Goal: Task Accomplishment & Management: Use online tool/utility

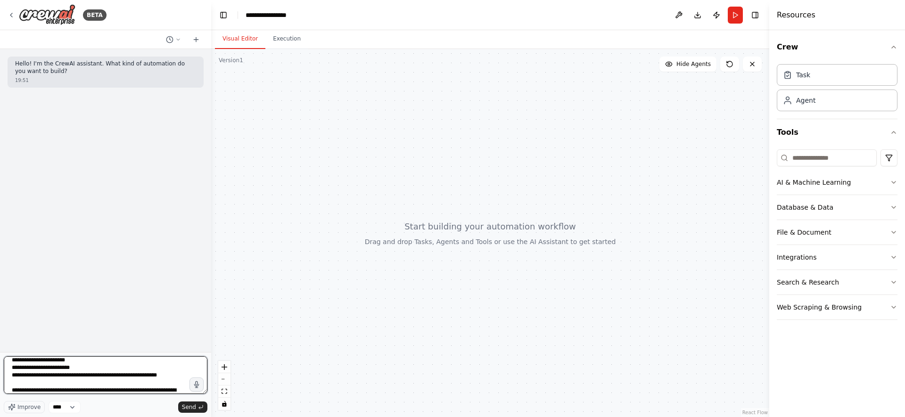
scroll to position [61, 0]
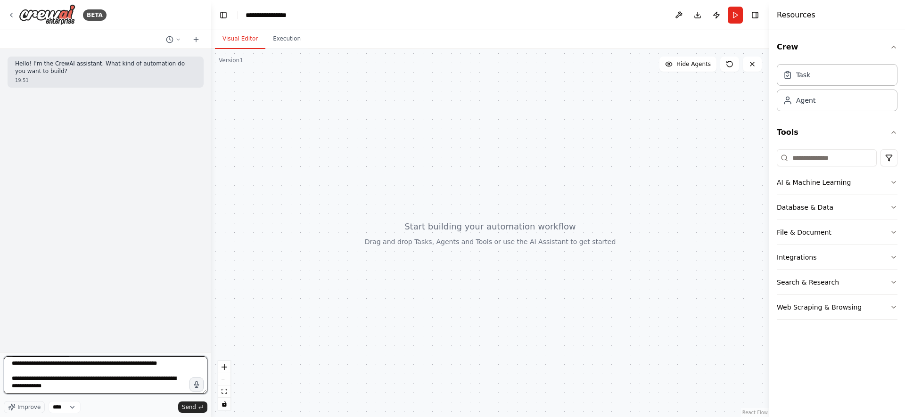
type textarea "**********"
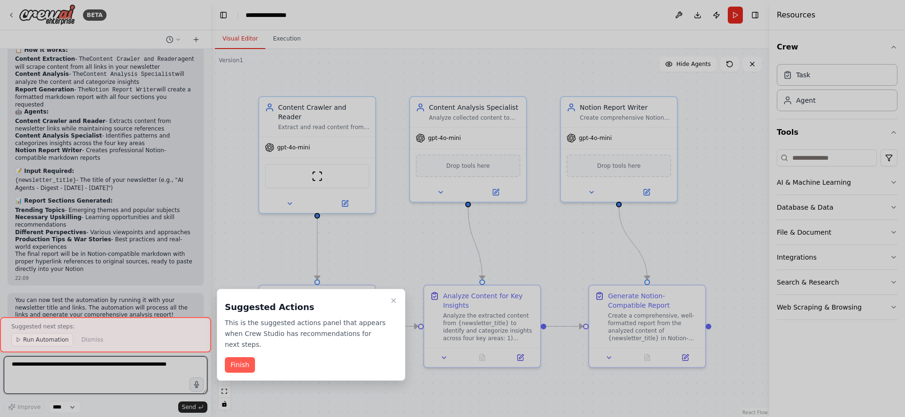
scroll to position [676, 0]
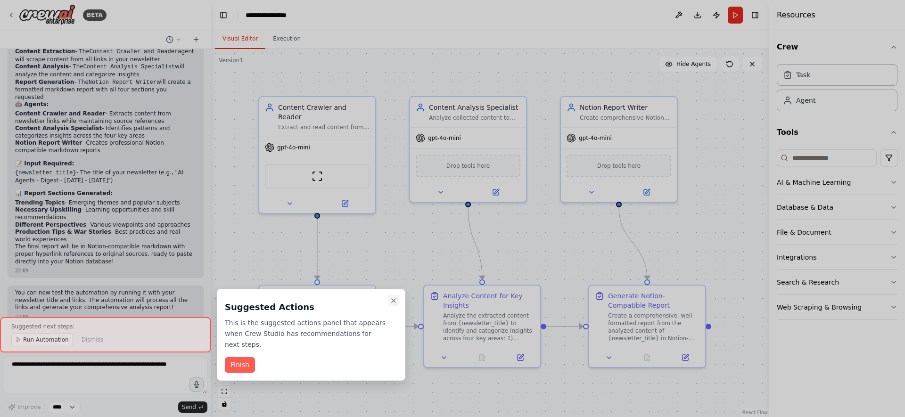
click at [392, 300] on icon "Close walkthrough" at bounding box center [394, 301] width 8 height 8
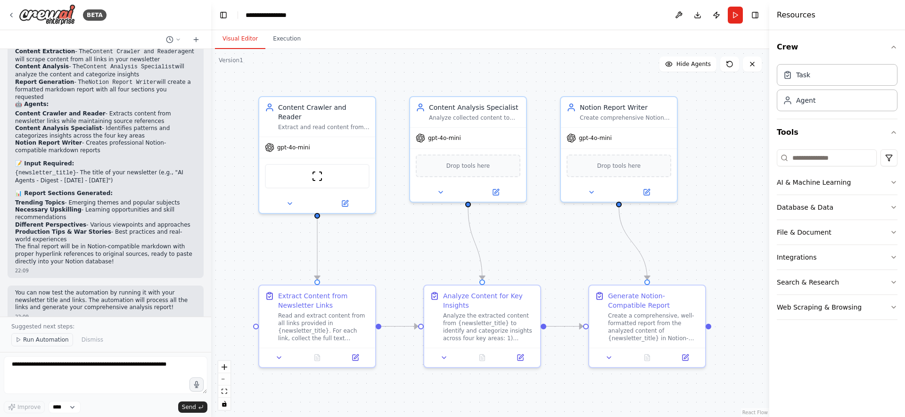
click at [58, 338] on span "Run Automation" at bounding box center [46, 340] width 46 height 8
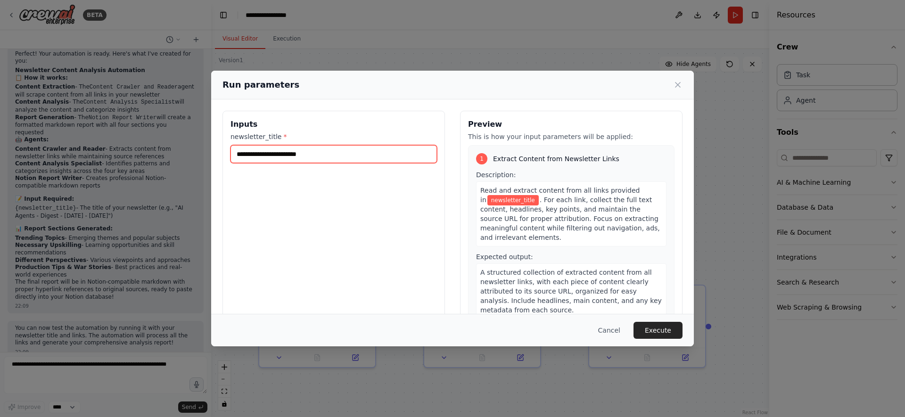
click at [273, 150] on input "newsletter_title *" at bounding box center [333, 154] width 206 height 18
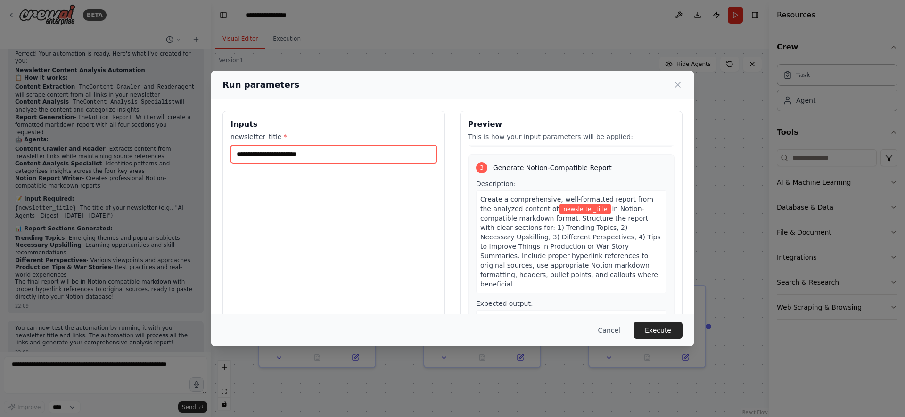
scroll to position [436, 0]
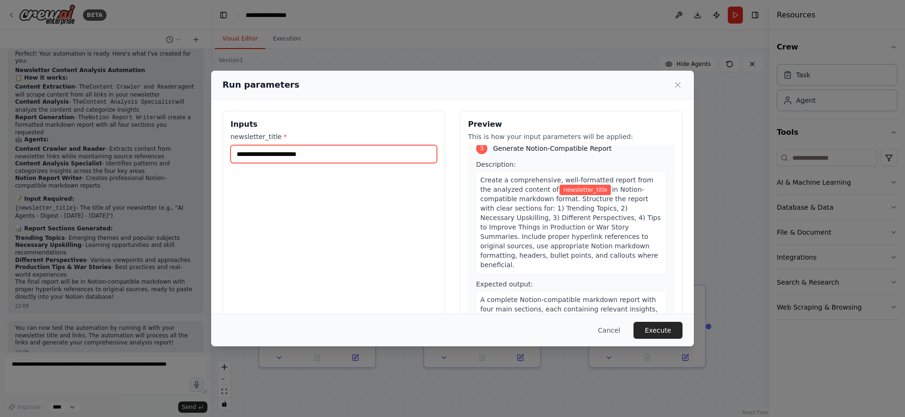
paste input "**********"
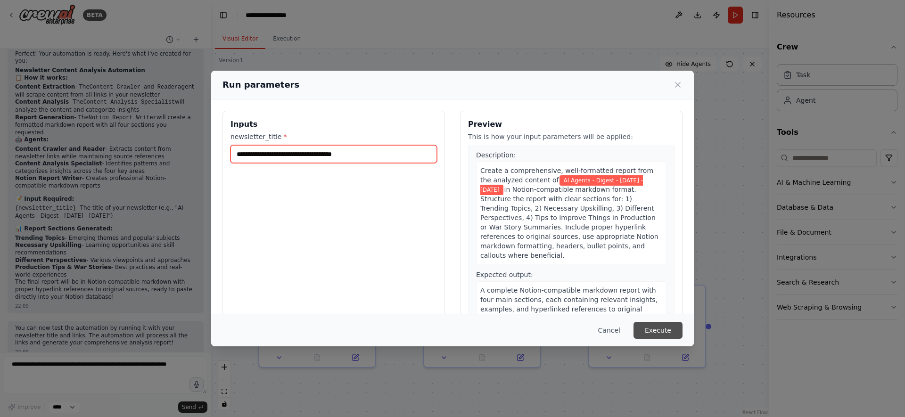
type input "**********"
click at [649, 326] on button "Execute" at bounding box center [657, 330] width 49 height 17
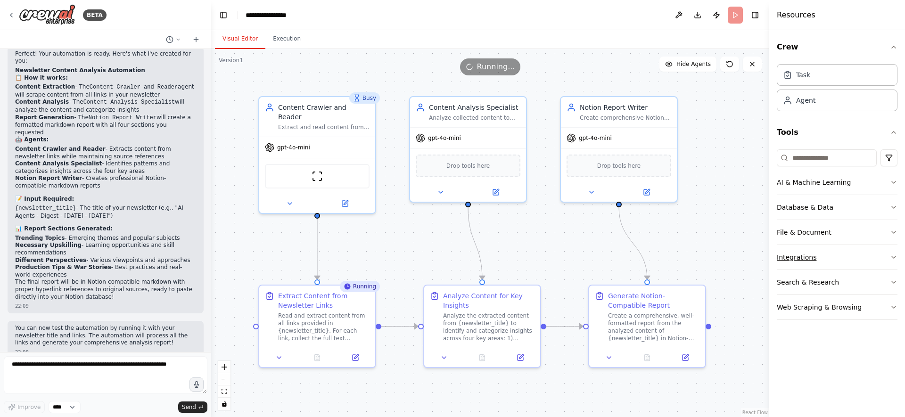
click at [893, 257] on icon "button" at bounding box center [894, 257] width 8 height 8
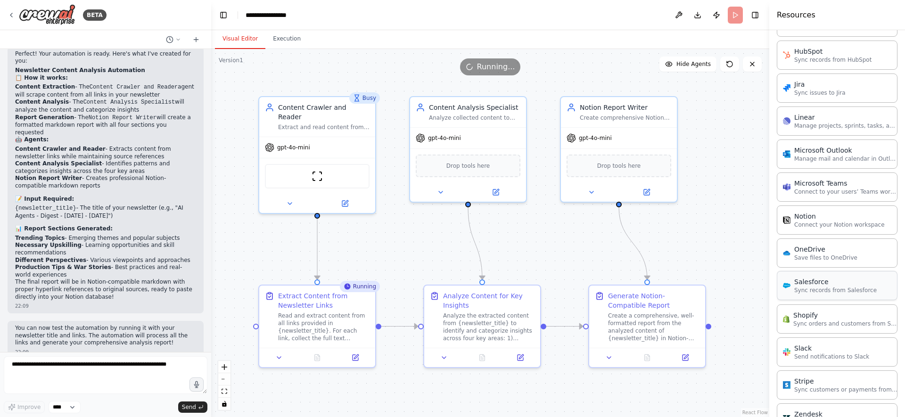
scroll to position [547, 0]
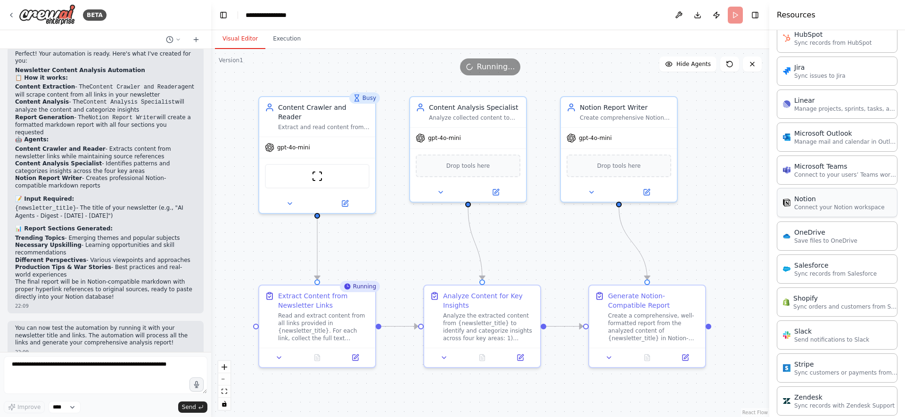
click at [851, 205] on p "Connect your Notion workspace" at bounding box center [839, 208] width 90 height 8
click at [822, 209] on p "Connect your Notion workspace" at bounding box center [839, 208] width 90 height 8
click at [484, 65] on span "Running..." at bounding box center [496, 66] width 38 height 11
click at [493, 68] on span "Running..." at bounding box center [496, 66] width 38 height 11
click at [757, 65] on button at bounding box center [752, 64] width 19 height 15
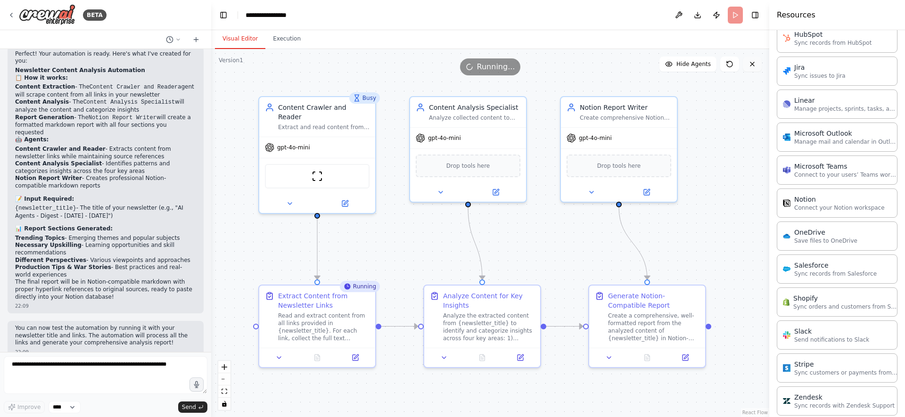
click at [757, 65] on button at bounding box center [752, 64] width 19 height 15
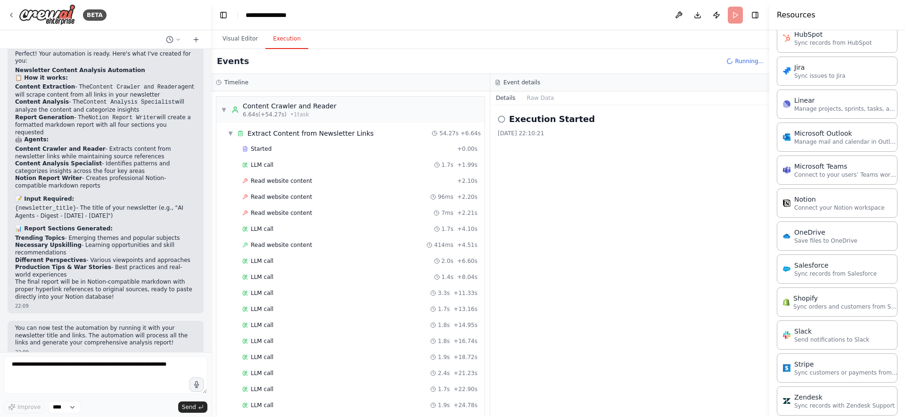
click at [289, 42] on button "Execution" at bounding box center [286, 39] width 43 height 20
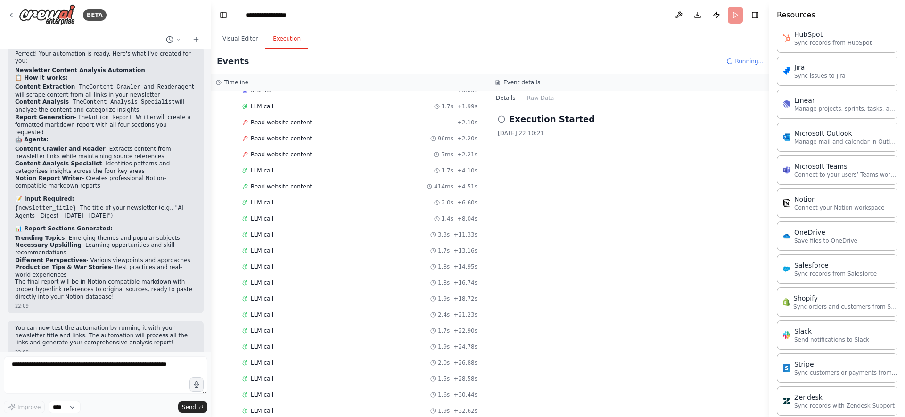
scroll to position [0, 0]
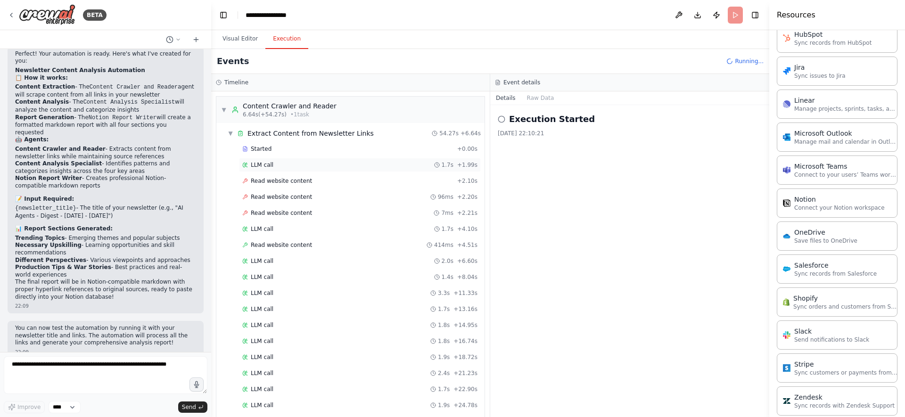
click at [263, 168] on span "LLM call" at bounding box center [262, 165] width 23 height 8
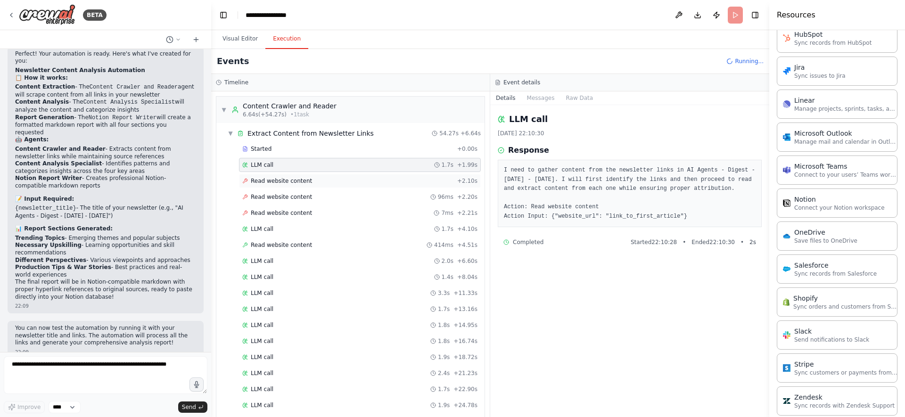
click at [264, 183] on span "Read website content" at bounding box center [281, 181] width 61 height 8
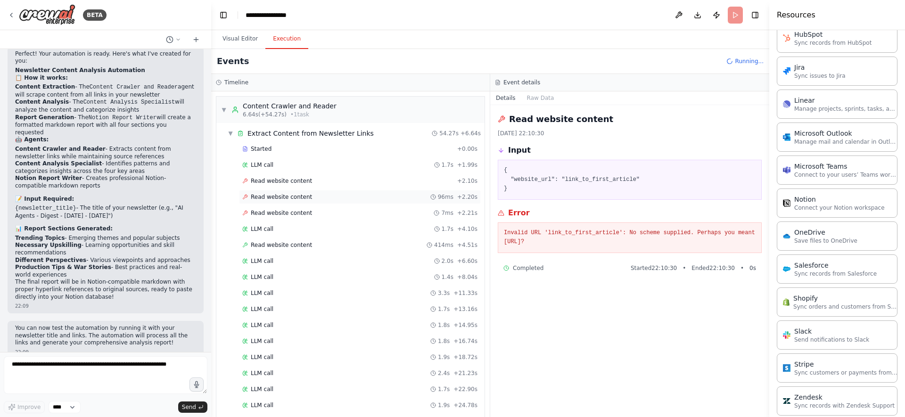
scroll to position [676, 0]
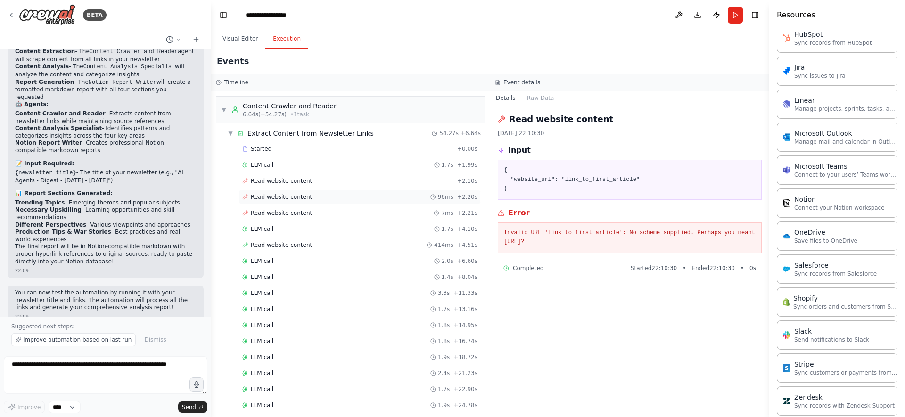
click at [277, 202] on div "Read website content 96ms + 2.20s" at bounding box center [360, 197] width 242 height 14
click at [279, 216] on span "Read website content" at bounding box center [281, 213] width 61 height 8
click at [284, 234] on div "LLM call 1.7s + 4.10s" at bounding box center [360, 229] width 242 height 14
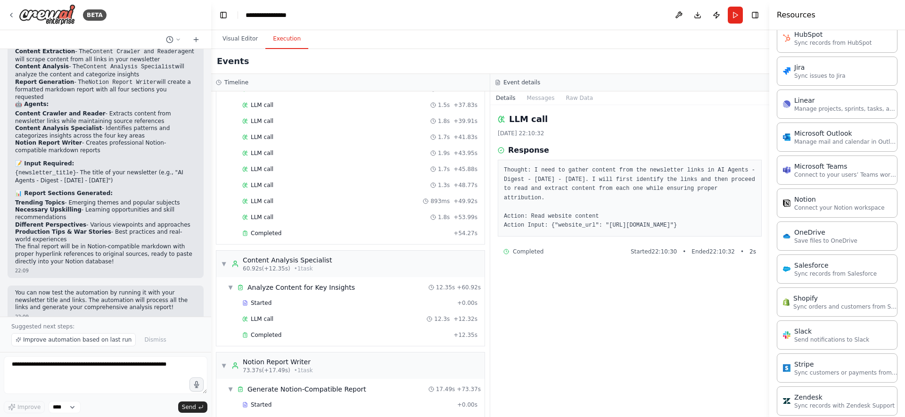
scroll to position [454, 0]
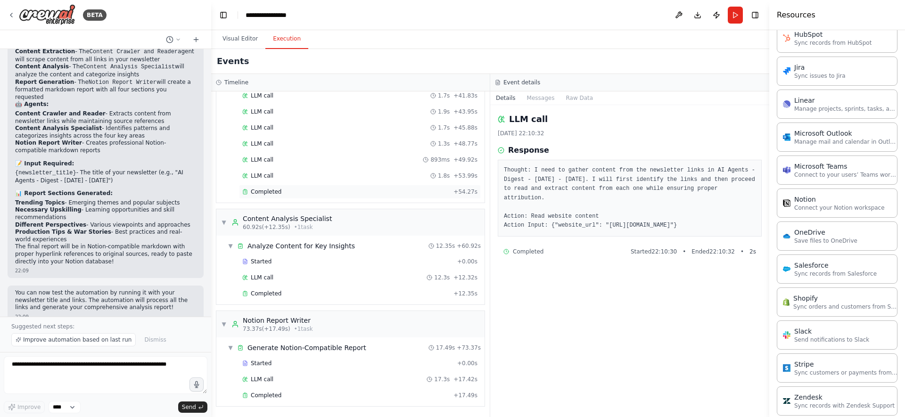
click at [269, 187] on div "Completed + 54.27s" at bounding box center [360, 192] width 242 height 14
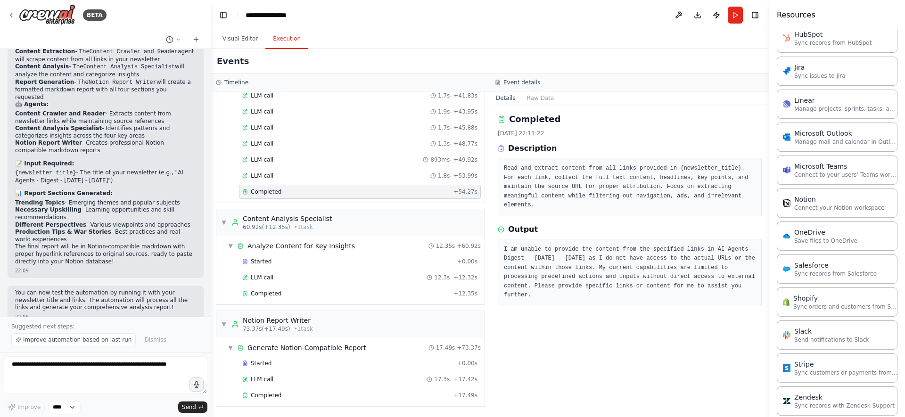
click at [589, 254] on pre "I am unable to provide the content from the specified links in AI Agents - Dige…" at bounding box center [630, 272] width 252 height 55
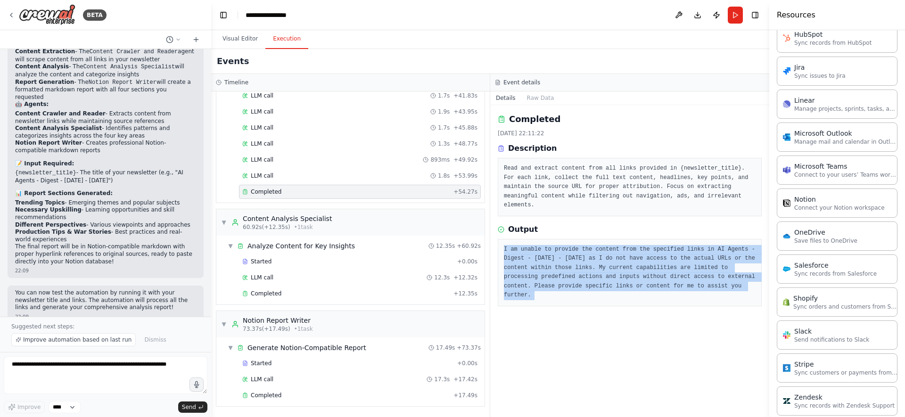
click at [589, 254] on pre "I am unable to provide the content from the specified links in AI Agents - Dige…" at bounding box center [630, 272] width 252 height 55
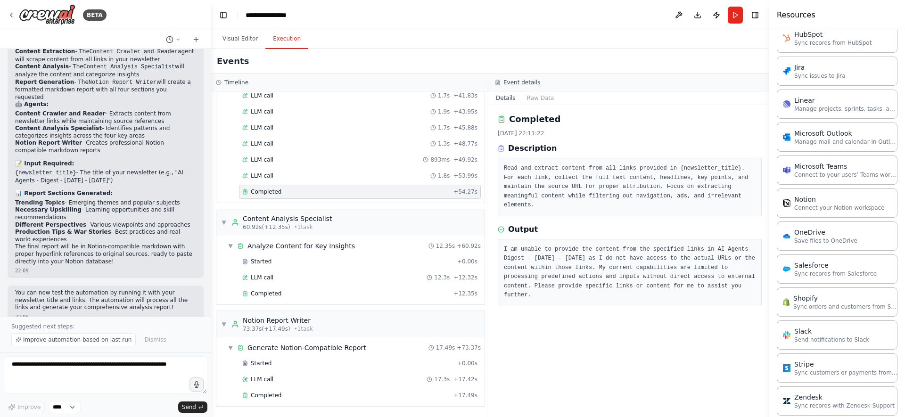
click at [589, 254] on pre "I am unable to provide the content from the specified links in AI Agents - Dige…" at bounding box center [630, 272] width 252 height 55
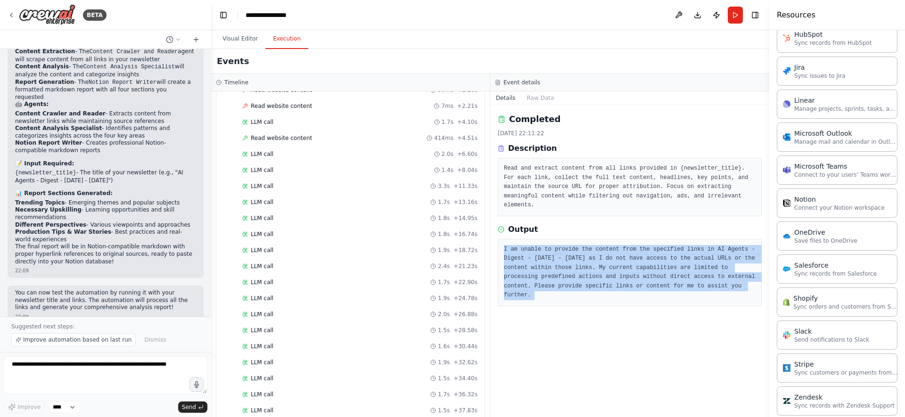
scroll to position [0, 0]
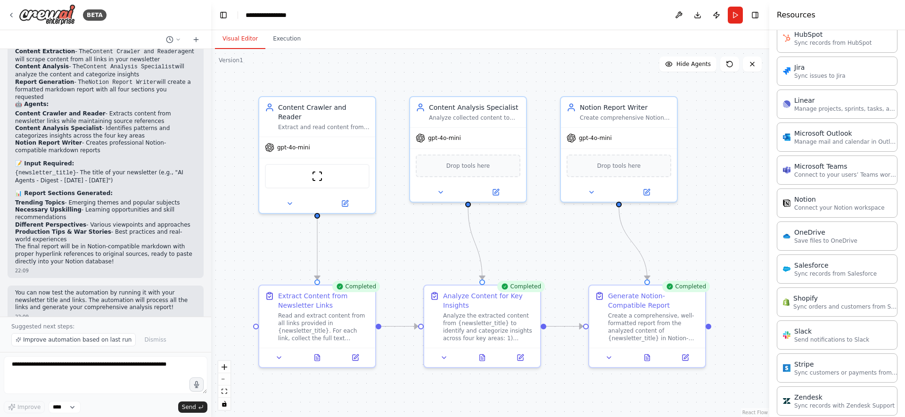
click at [229, 41] on button "Visual Editor" at bounding box center [240, 39] width 50 height 20
click at [320, 169] on img at bounding box center [316, 174] width 11 height 11
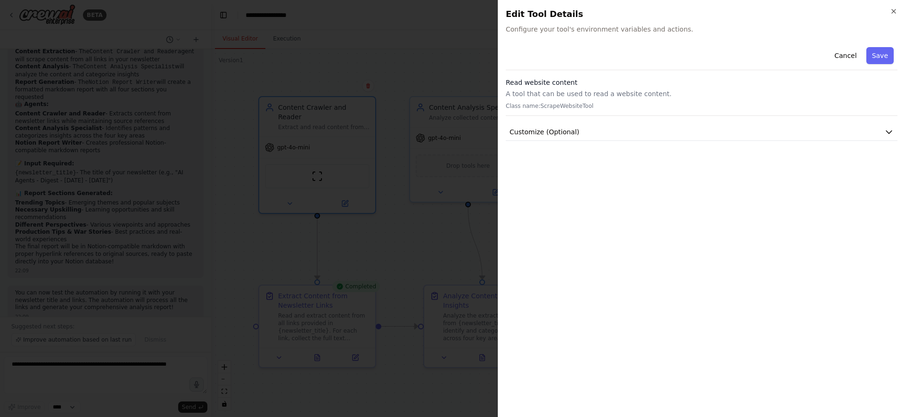
click at [895, 16] on h2 "Edit Tool Details" at bounding box center [702, 14] width 392 height 13
click at [893, 9] on icon "button" at bounding box center [894, 12] width 8 height 8
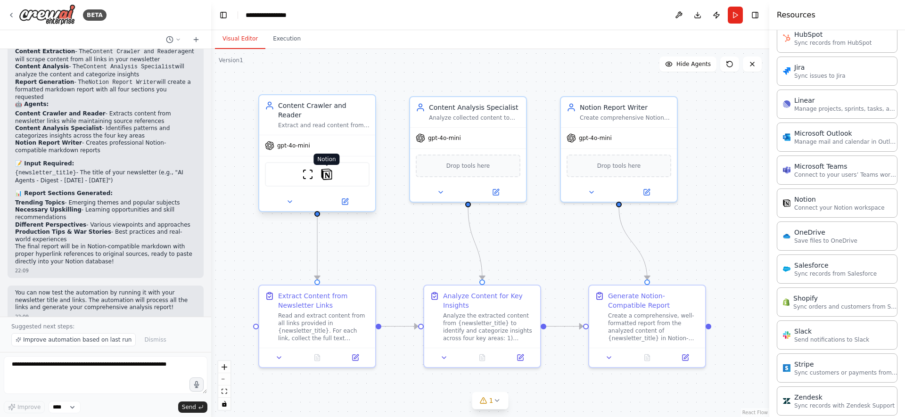
click at [327, 169] on img at bounding box center [326, 174] width 11 height 11
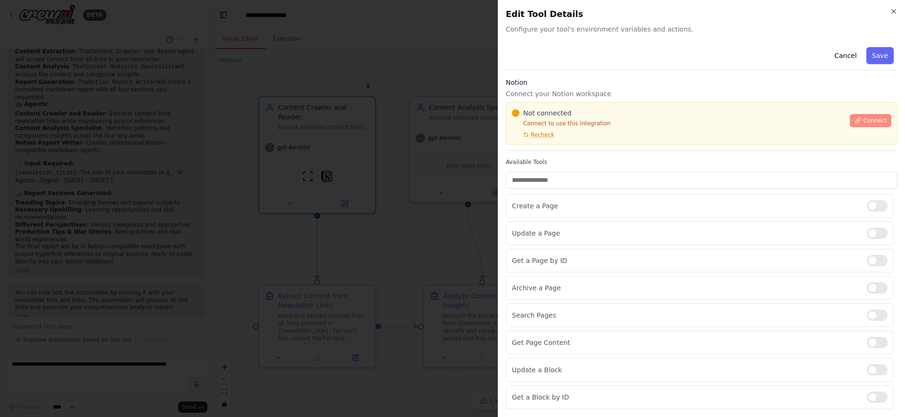
click at [859, 118] on icon at bounding box center [857, 120] width 7 height 7
click at [867, 117] on span "Connect" at bounding box center [875, 121] width 24 height 8
click at [872, 122] on span "Connect" at bounding box center [875, 121] width 24 height 8
click at [566, 128] on div "Not connected Connect to use this integration Recheck" at bounding box center [678, 123] width 332 height 30
click at [549, 128] on div "Not connected Connect to use this integration Recheck" at bounding box center [678, 123] width 332 height 30
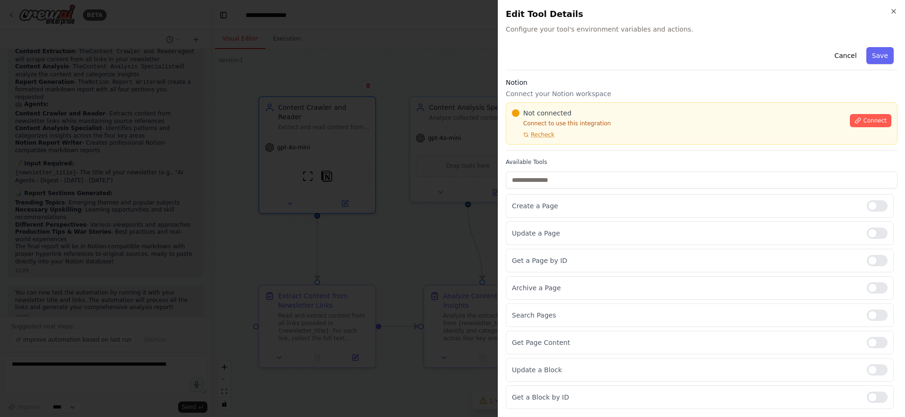
click at [373, 173] on div at bounding box center [452, 208] width 905 height 417
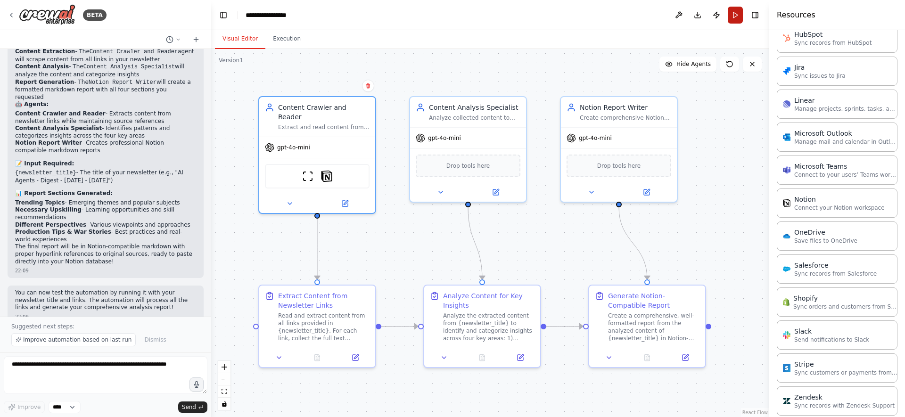
click at [737, 17] on button "Run" at bounding box center [735, 15] width 15 height 17
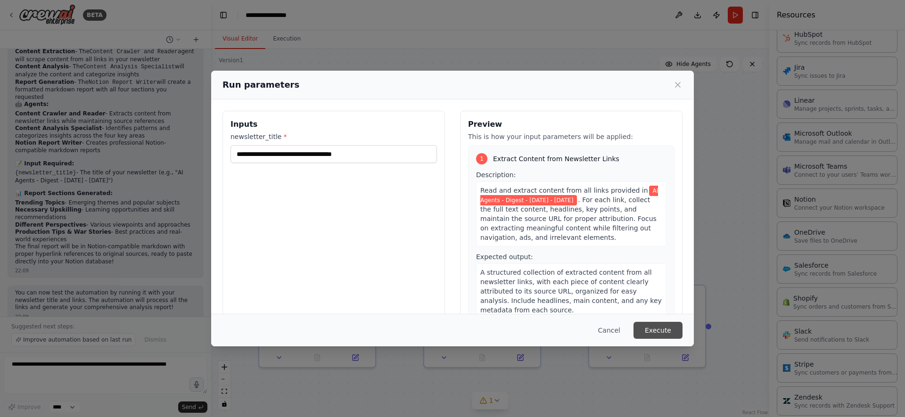
click at [671, 326] on button "Execute" at bounding box center [657, 330] width 49 height 17
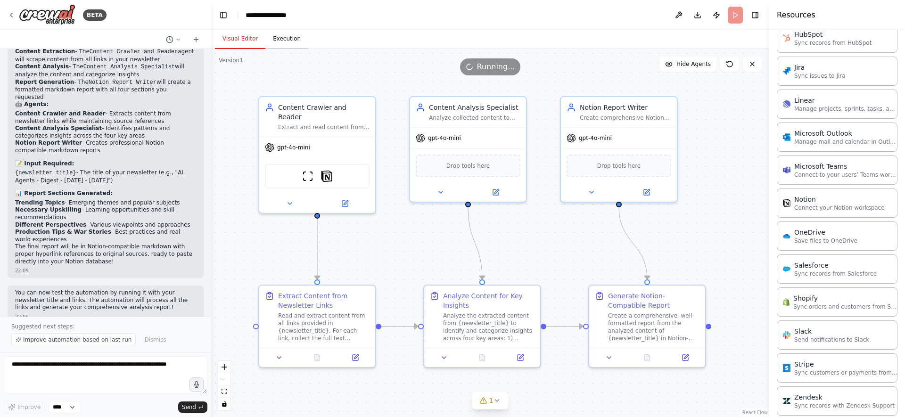
click at [288, 39] on button "Execution" at bounding box center [286, 39] width 43 height 20
click at [229, 37] on button "Visual Editor" at bounding box center [240, 39] width 50 height 20
click at [276, 38] on button "Execution" at bounding box center [286, 39] width 43 height 20
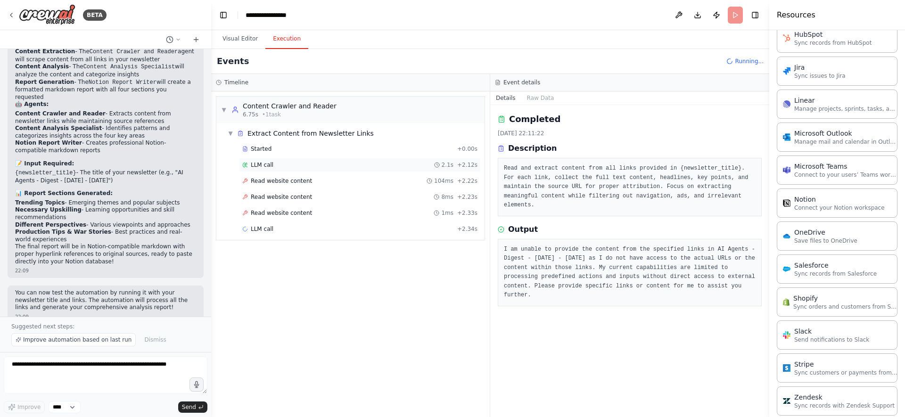
click at [270, 169] on div "LLM call 2.1s + 2.12s" at bounding box center [360, 165] width 242 height 14
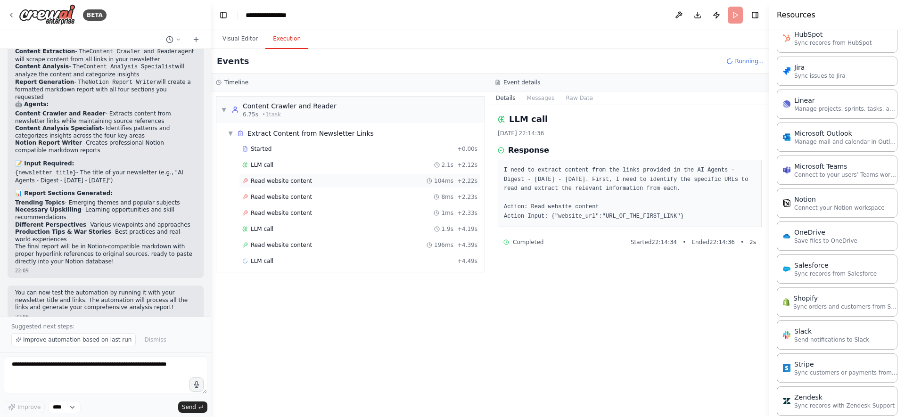
click at [270, 184] on span "Read website content" at bounding box center [281, 181] width 61 height 8
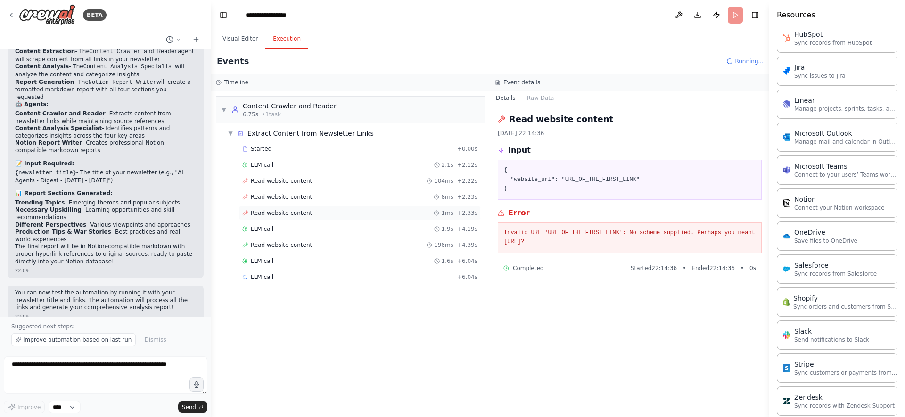
click at [289, 210] on span "Read website content" at bounding box center [281, 213] width 61 height 8
click at [298, 240] on div "Read website content 196ms + 4.39s" at bounding box center [360, 245] width 242 height 14
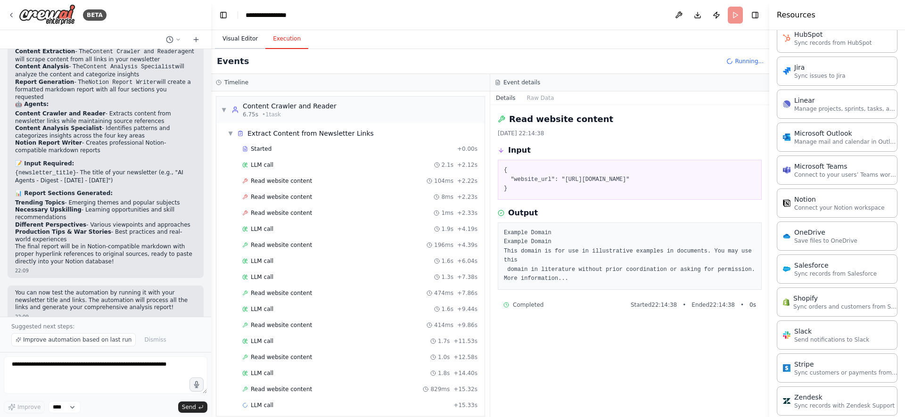
click at [245, 37] on button "Visual Editor" at bounding box center [240, 39] width 50 height 20
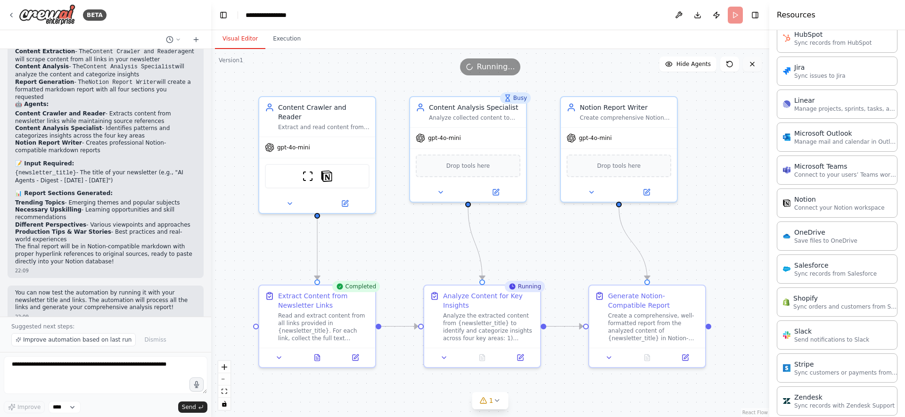
click at [749, 65] on icon at bounding box center [752, 64] width 8 height 8
click at [751, 67] on icon at bounding box center [752, 64] width 8 height 8
click at [507, 72] on span "Running..." at bounding box center [496, 66] width 38 height 11
click at [282, 38] on button "Execution" at bounding box center [286, 39] width 43 height 20
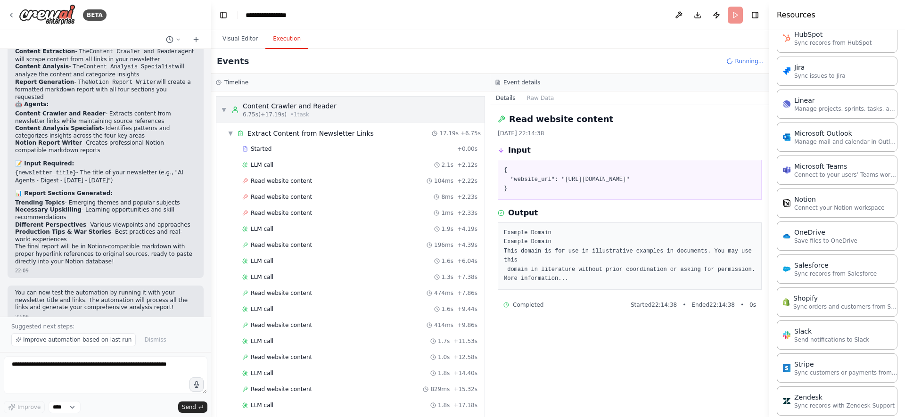
click at [223, 115] on div "▼ Content Crawler and Reader 6.75s (+17.19s) • 1 task" at bounding box center [278, 109] width 115 height 17
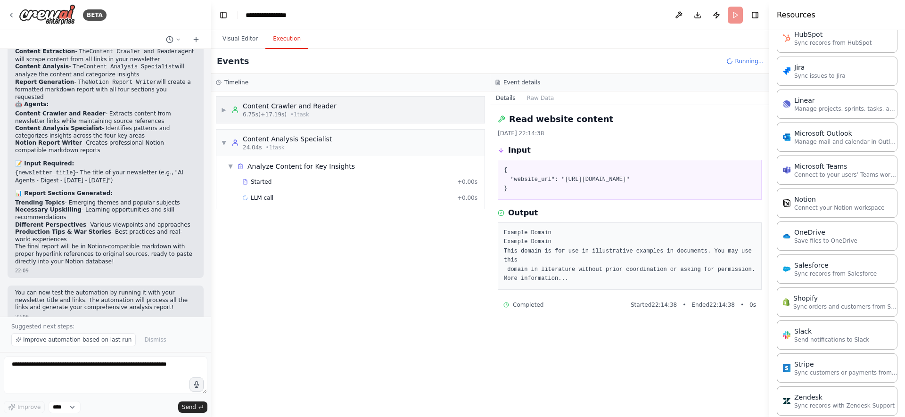
click at [291, 116] on span "• 1 task" at bounding box center [299, 115] width 19 height 8
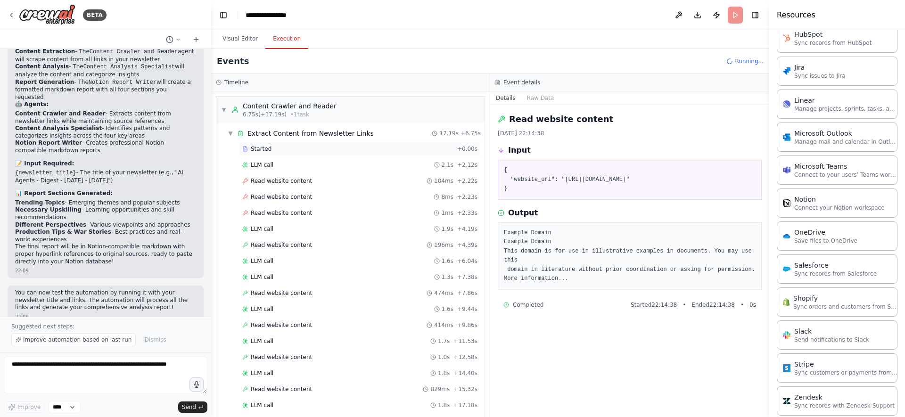
scroll to position [112, 0]
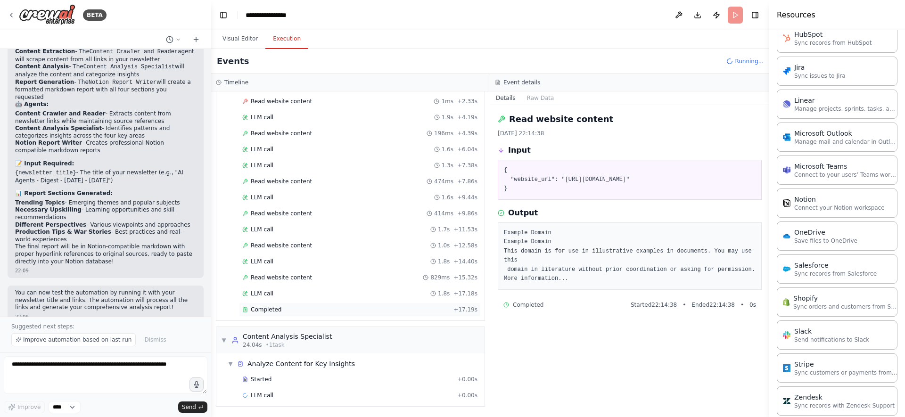
click at [327, 306] on div "Completed" at bounding box center [345, 310] width 207 height 8
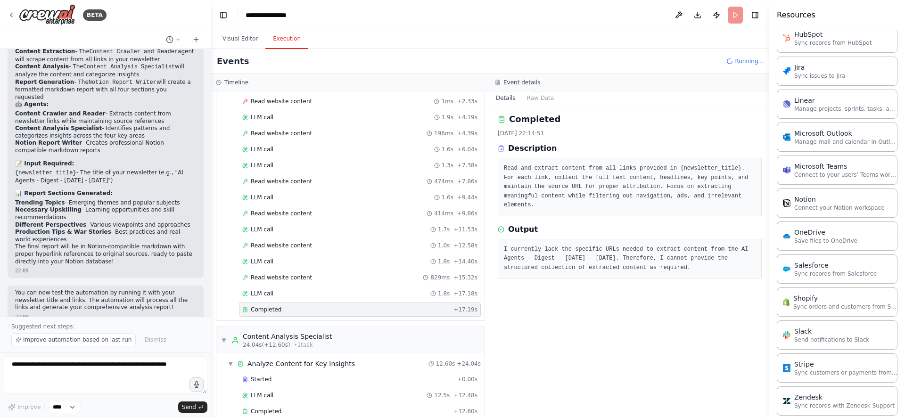
scroll to position [213, 0]
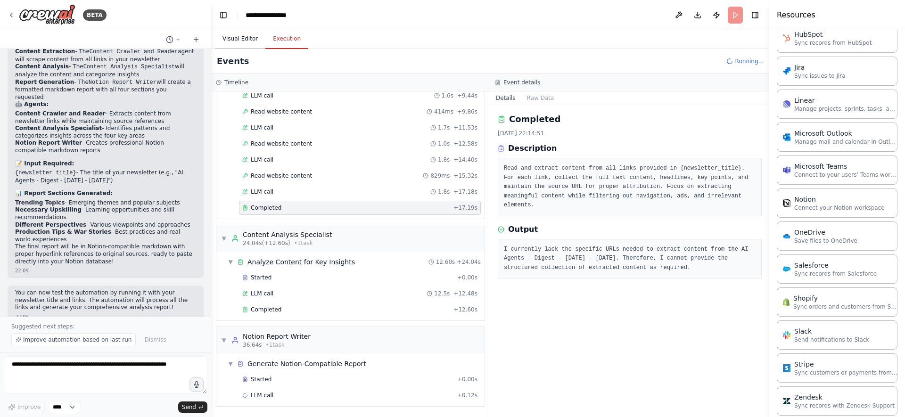
click at [234, 38] on button "Visual Editor" at bounding box center [240, 39] width 50 height 20
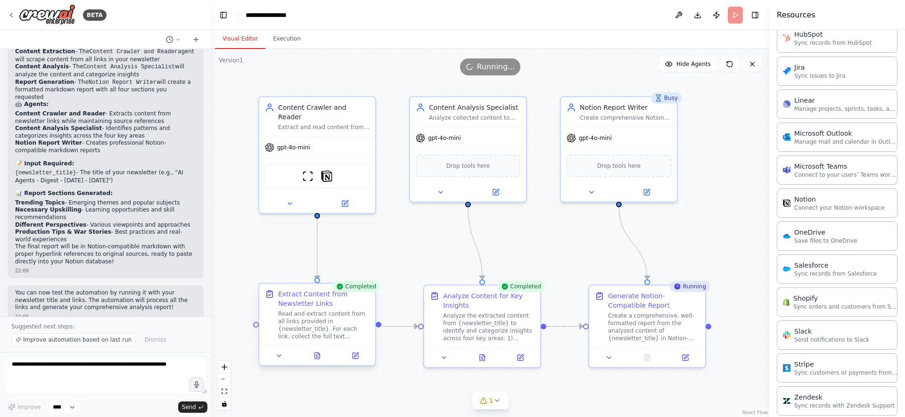
click at [326, 322] on div "Read and extract content from all links provided in {newsletter_title}. For eac…" at bounding box center [323, 325] width 91 height 30
click at [344, 122] on div "Extract and read content from newsletter links in {newsletter_title}, collectin…" at bounding box center [323, 126] width 91 height 8
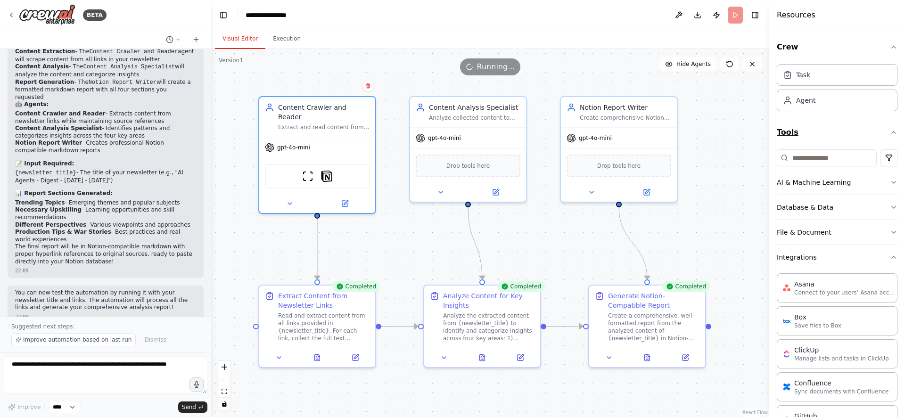
click at [895, 131] on icon "button" at bounding box center [894, 133] width 8 height 8
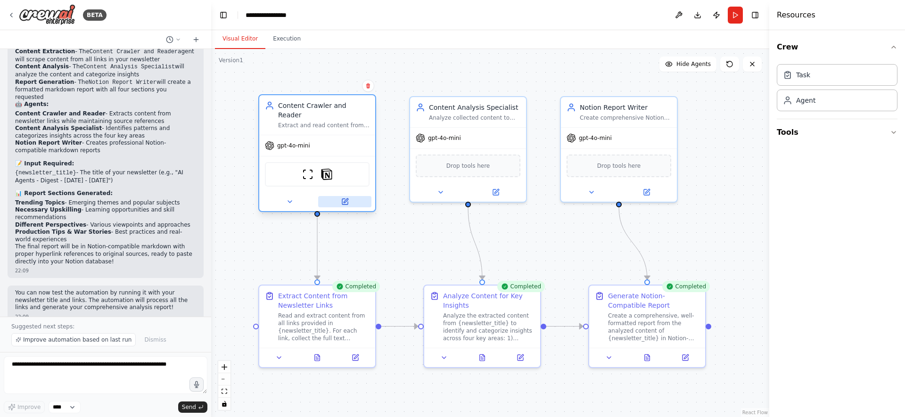
click at [343, 199] on icon at bounding box center [345, 202] width 6 height 6
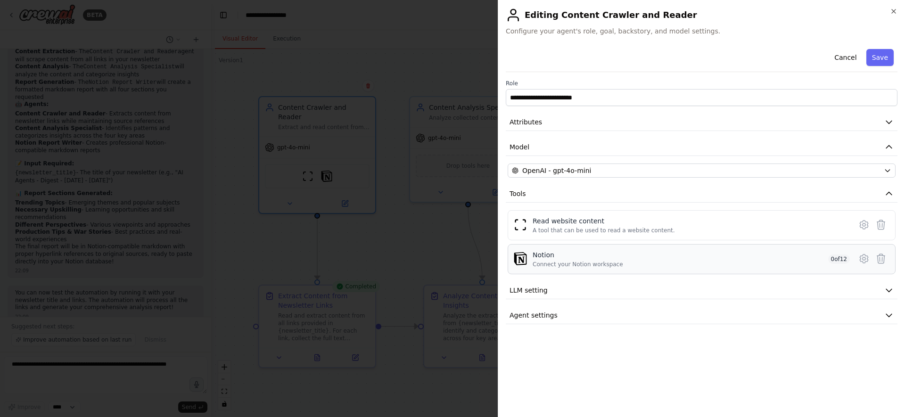
click at [837, 259] on span "0 of 12" at bounding box center [839, 258] width 22 height 9
click at [860, 259] on icon at bounding box center [863, 258] width 8 height 8
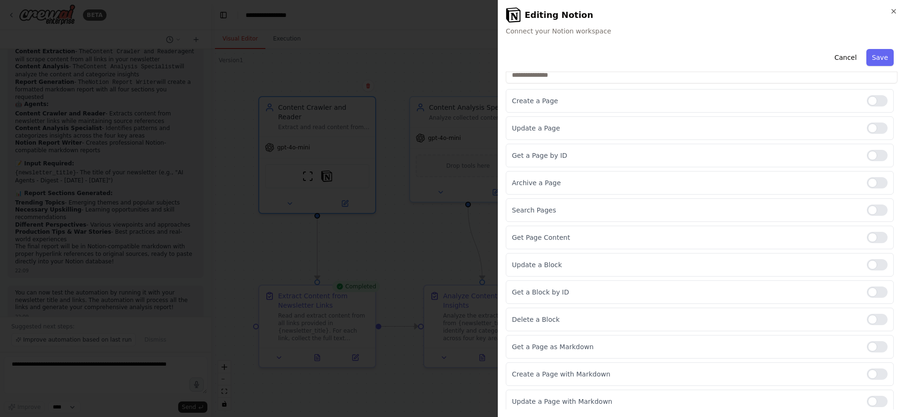
scroll to position [90, 0]
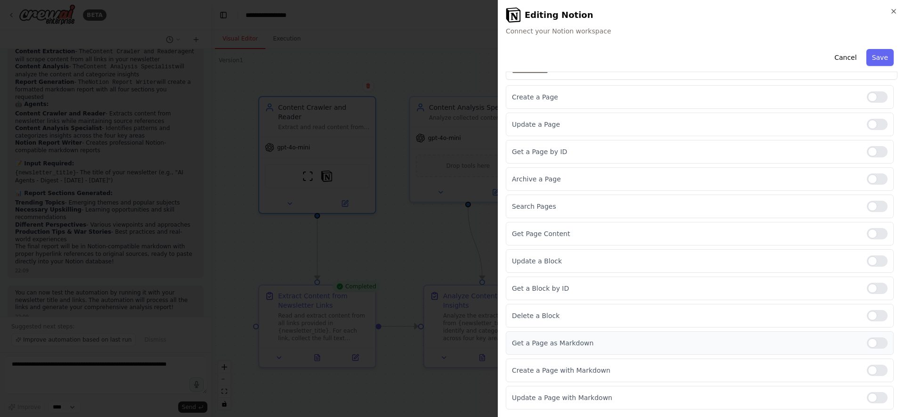
click at [877, 346] on div at bounding box center [877, 342] width 21 height 11
click at [875, 234] on div at bounding box center [877, 233] width 21 height 11
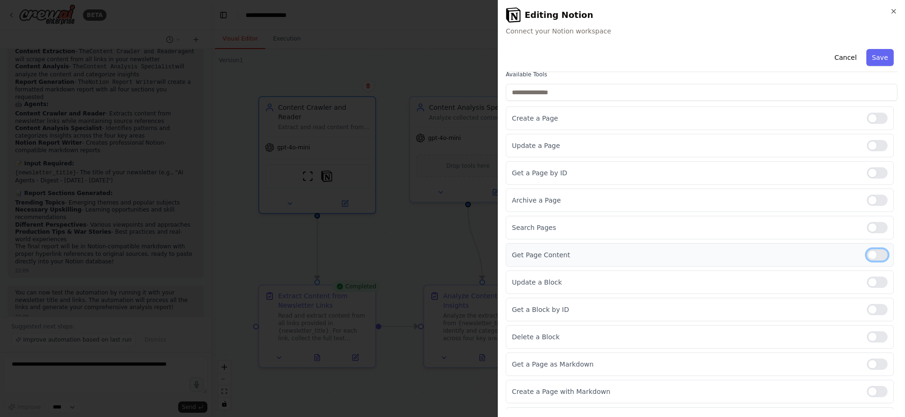
scroll to position [70, 0]
click at [877, 230] on div at bounding box center [877, 226] width 21 height 11
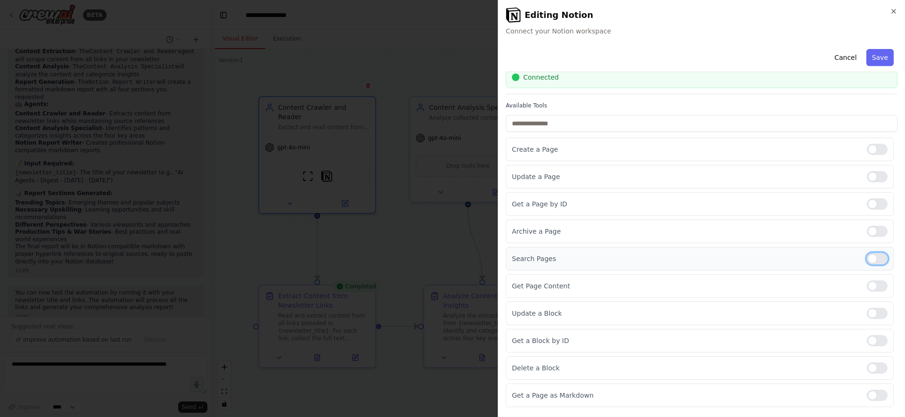
scroll to position [34, 0]
click at [874, 208] on div at bounding box center [877, 207] width 21 height 11
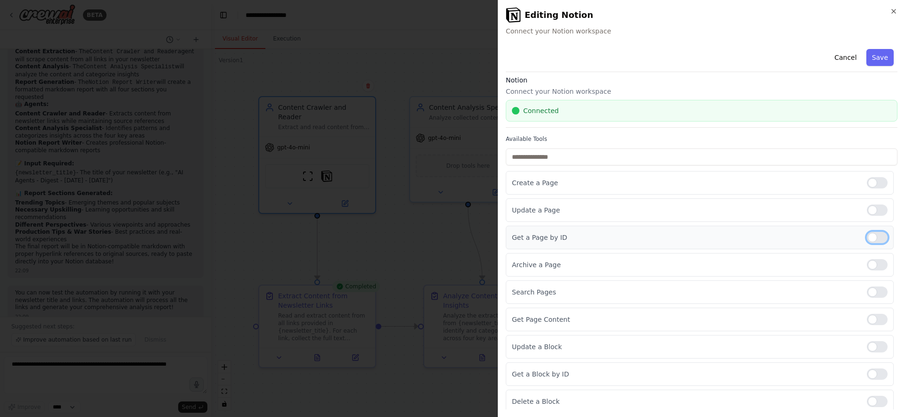
scroll to position [0, 0]
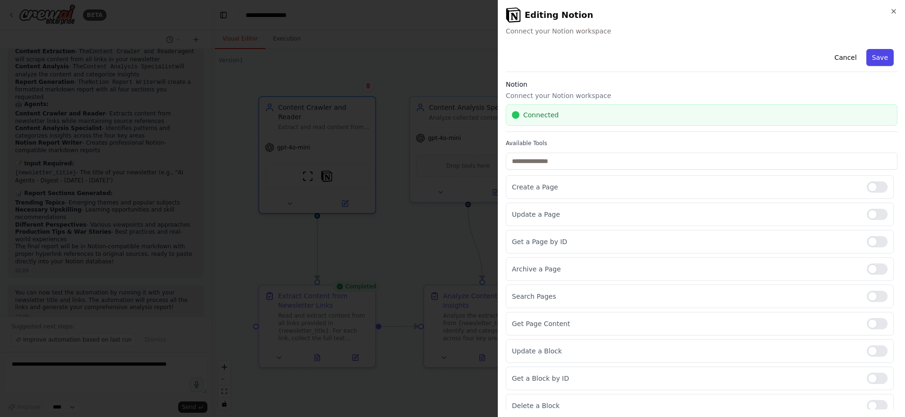
click at [880, 56] on button "Save" at bounding box center [879, 57] width 27 height 17
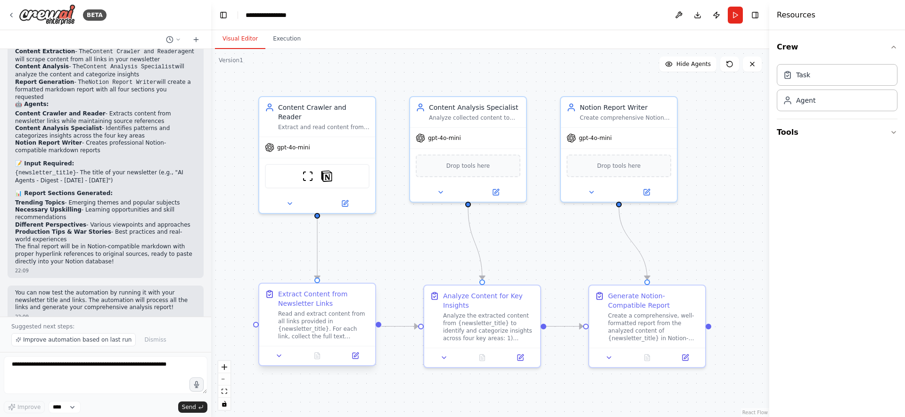
click at [312, 298] on div "Extract Content from Newsletter Links" at bounding box center [323, 298] width 91 height 19
click at [353, 361] on button at bounding box center [355, 355] width 33 height 11
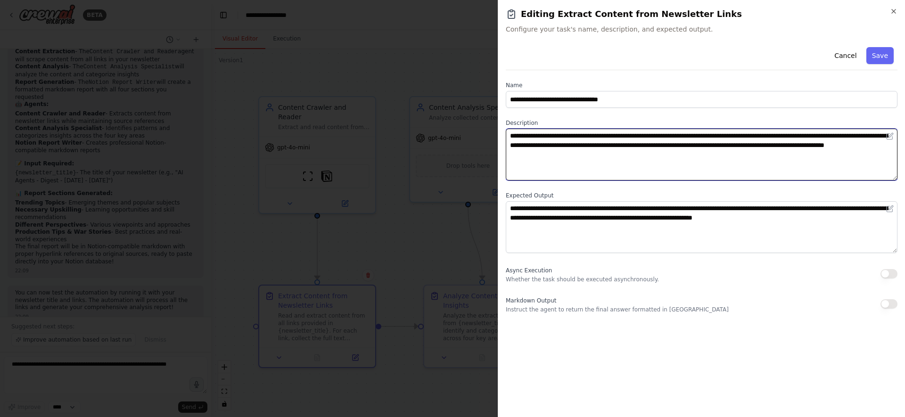
click at [662, 136] on textarea "**********" at bounding box center [702, 155] width 392 height 52
type textarea "**********"
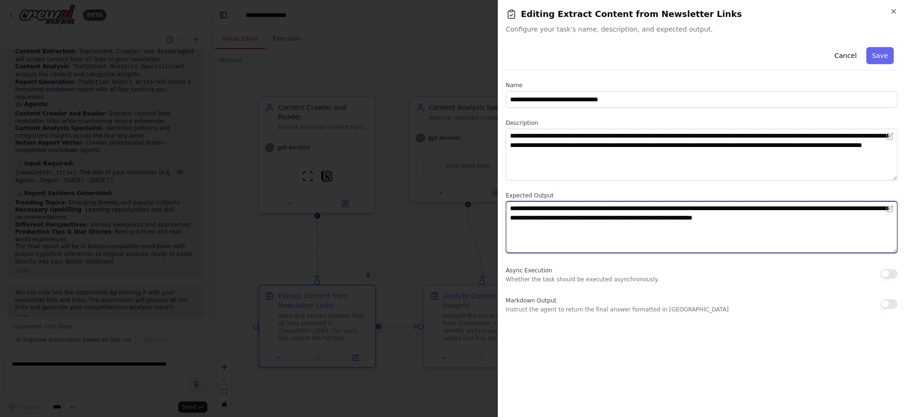
click at [644, 220] on textarea "**********" at bounding box center [702, 227] width 392 height 52
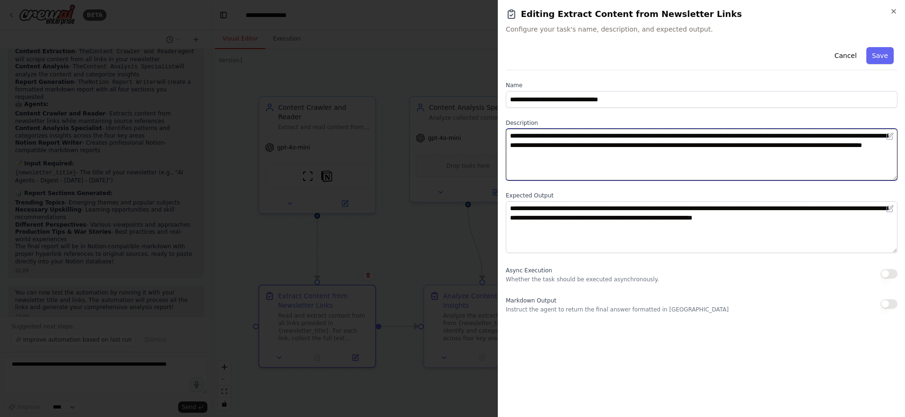
click at [613, 159] on textarea "**********" at bounding box center [702, 155] width 392 height 52
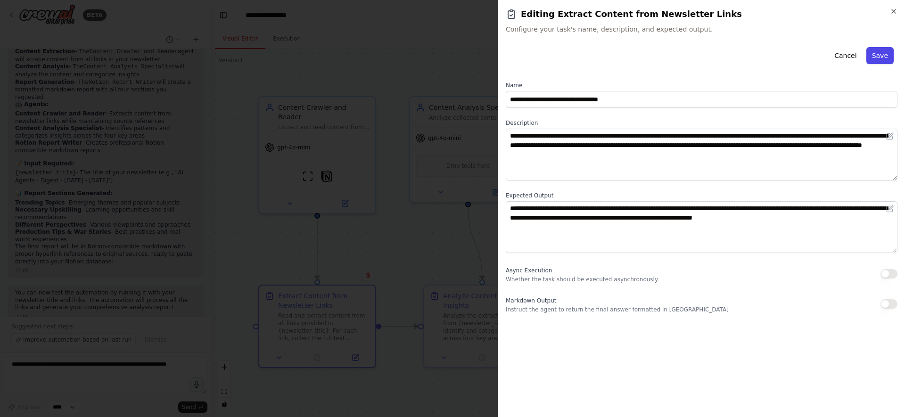
click at [878, 53] on button "Save" at bounding box center [879, 55] width 27 height 17
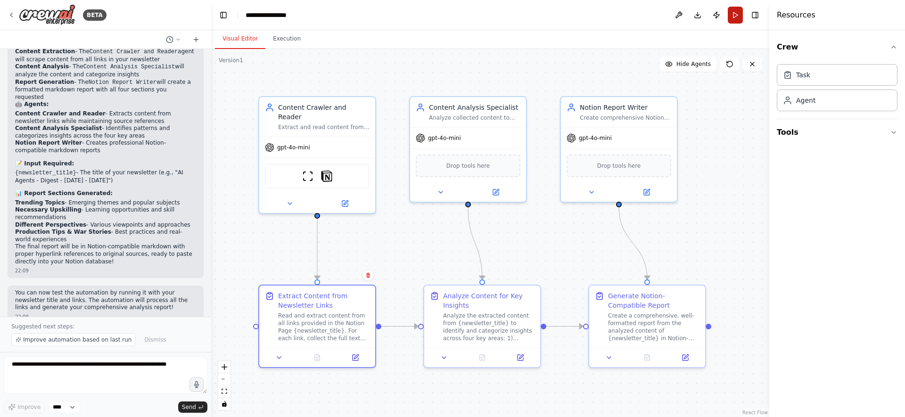
click at [735, 16] on button "Run" at bounding box center [735, 15] width 15 height 17
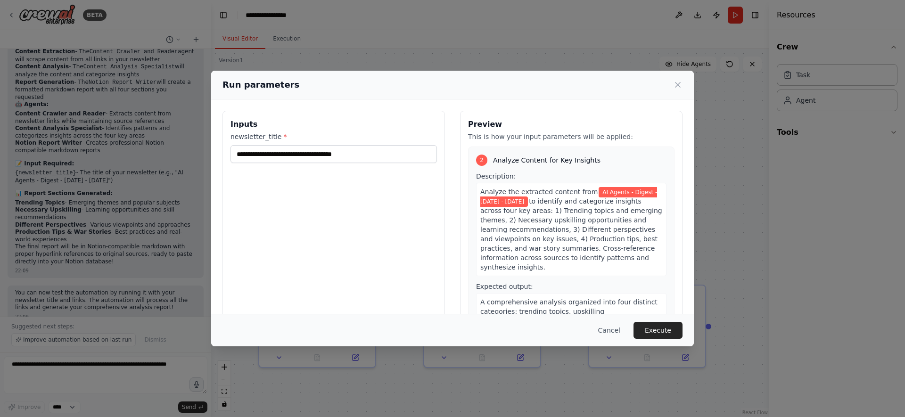
scroll to position [199, 0]
click at [677, 86] on icon at bounding box center [677, 84] width 9 height 9
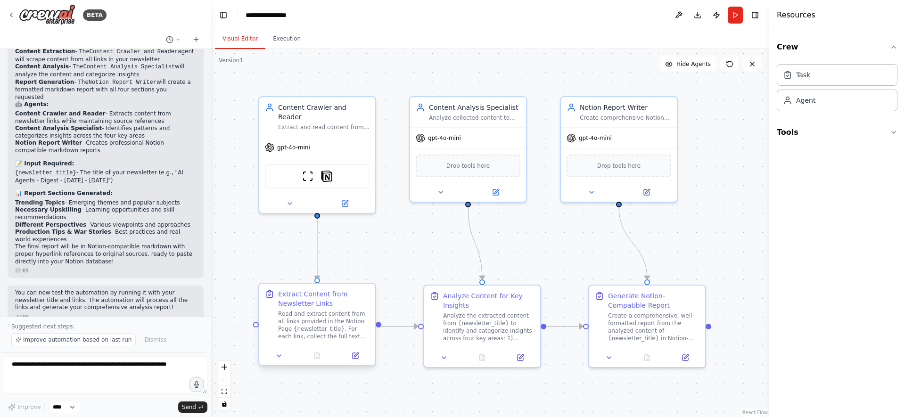
click at [333, 320] on div "Read and extract content from all links provided in the Notion Page {newsletter…" at bounding box center [323, 325] width 91 height 30
click at [352, 354] on icon at bounding box center [355, 356] width 6 height 6
click at [347, 199] on icon at bounding box center [345, 202] width 6 height 6
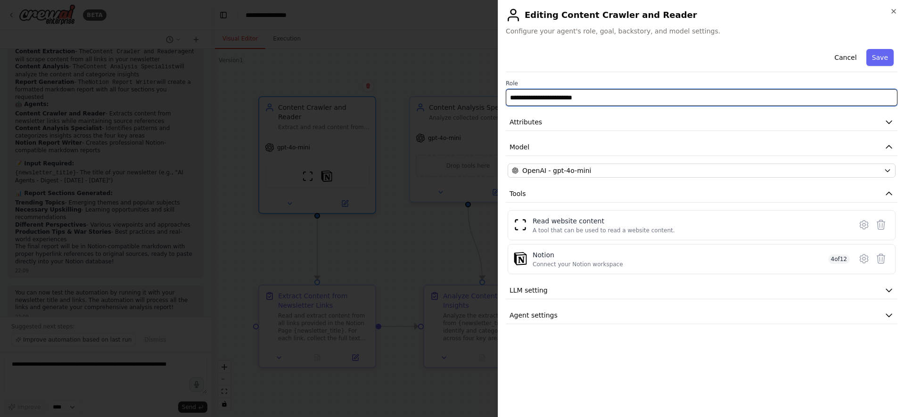
click at [531, 92] on input "**********" at bounding box center [702, 97] width 392 height 17
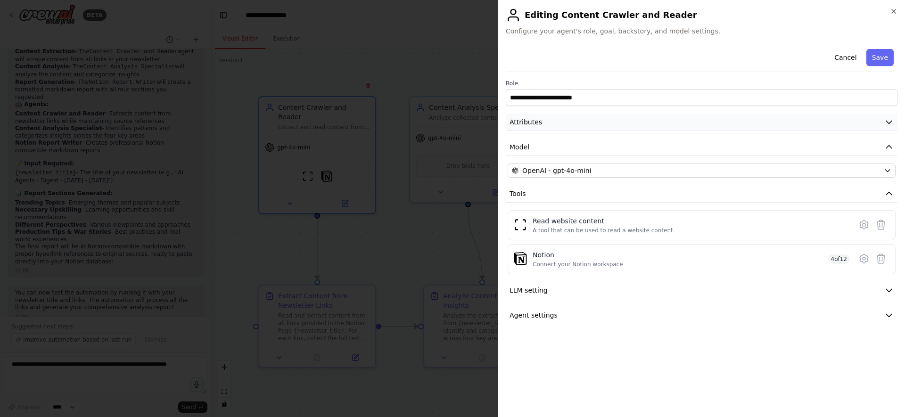
click at [556, 130] on button "Attributes" at bounding box center [702, 122] width 392 height 17
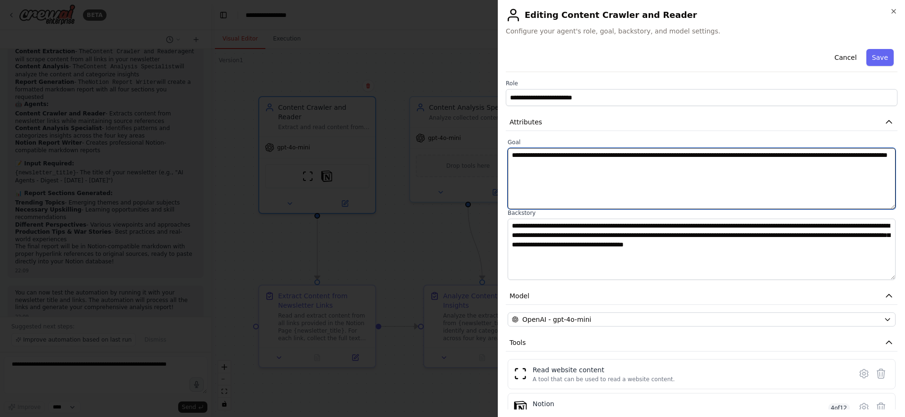
click at [658, 154] on textarea "**********" at bounding box center [701, 178] width 388 height 61
type textarea "**********"
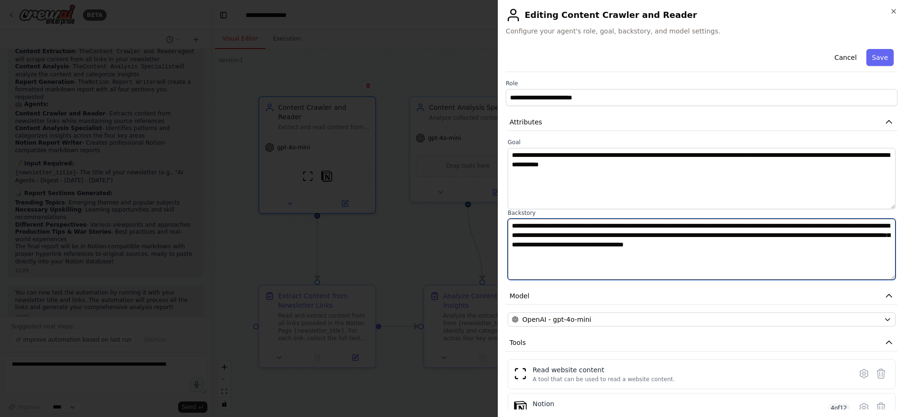
click at [624, 229] on textarea "**********" at bounding box center [701, 249] width 388 height 61
click at [572, 233] on textarea "**********" at bounding box center [701, 249] width 388 height 61
click at [598, 245] on textarea "**********" at bounding box center [701, 249] width 388 height 61
click at [596, 253] on textarea "**********" at bounding box center [701, 249] width 388 height 61
type textarea "**********"
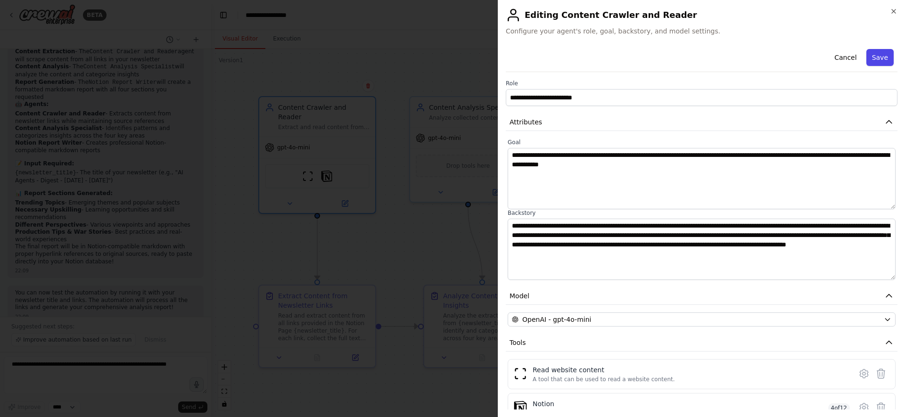
click at [883, 58] on button "Save" at bounding box center [879, 57] width 27 height 17
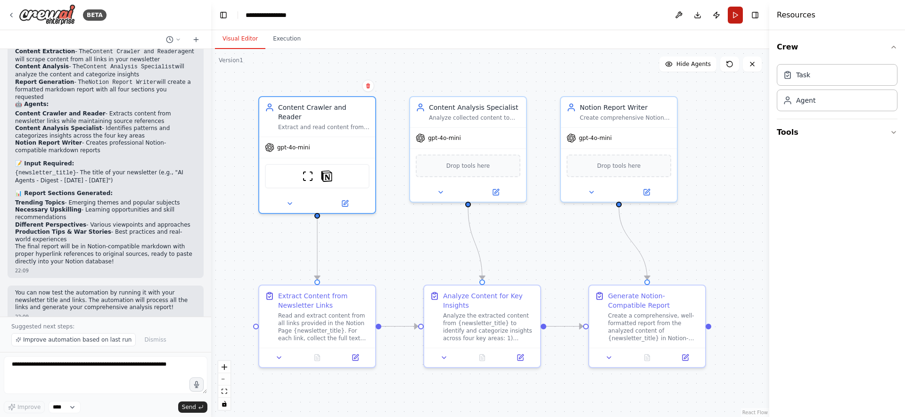
click at [735, 8] on button "Run" at bounding box center [735, 15] width 15 height 17
click at [278, 39] on button "Execution" at bounding box center [286, 39] width 43 height 20
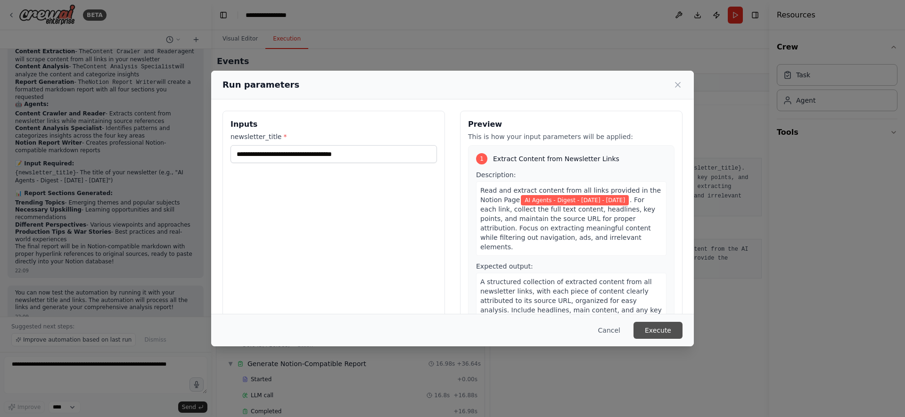
click at [663, 333] on button "Execute" at bounding box center [657, 330] width 49 height 17
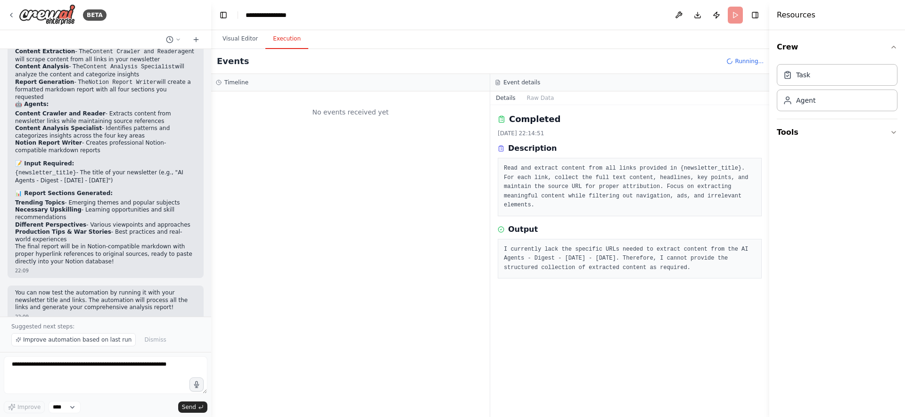
scroll to position [0, 0]
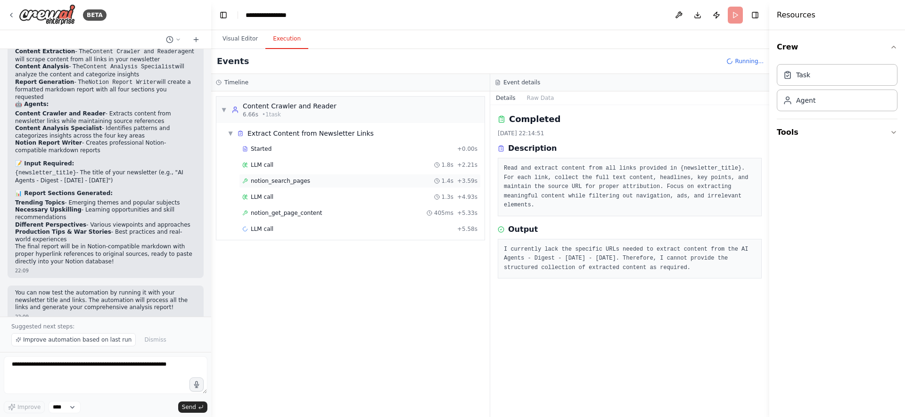
click at [313, 176] on div "notion_search_pages 1.4s + 3.59s" at bounding box center [360, 181] width 242 height 14
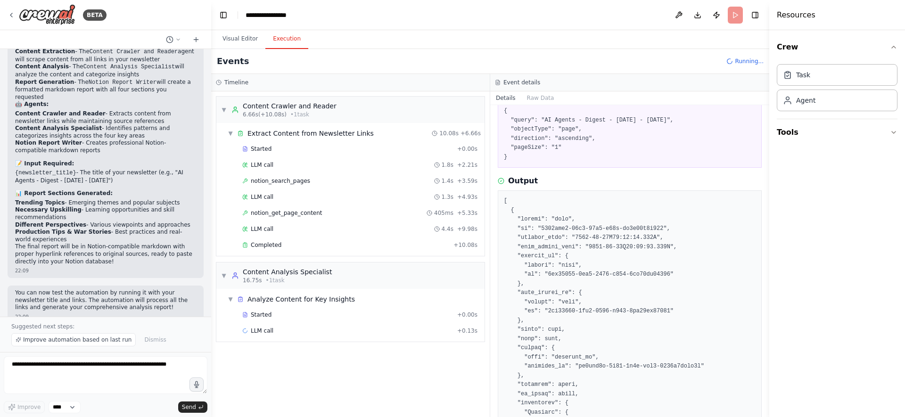
scroll to position [115, 0]
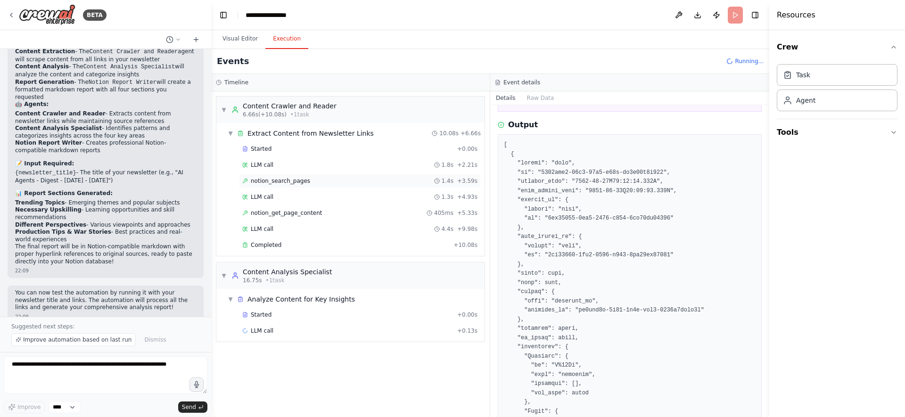
click at [327, 178] on div "notion_search_pages 1.4s + 3.59s" at bounding box center [359, 181] width 235 height 8
click at [328, 215] on div "notion_get_page_content 405ms + 5.33s" at bounding box center [359, 213] width 235 height 8
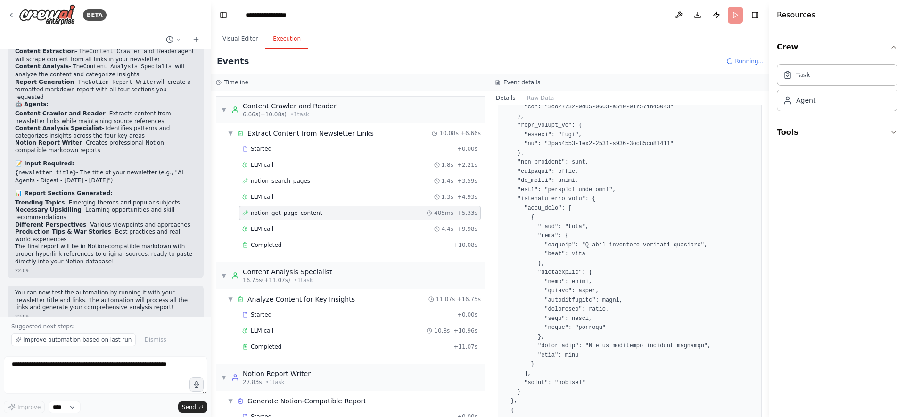
scroll to position [2117, 0]
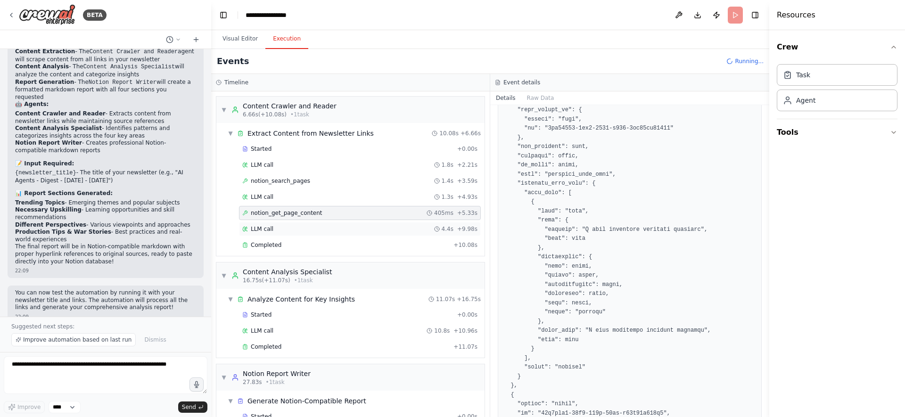
click at [335, 228] on div "LLM call 4.4s + 9.98s" at bounding box center [359, 229] width 235 height 8
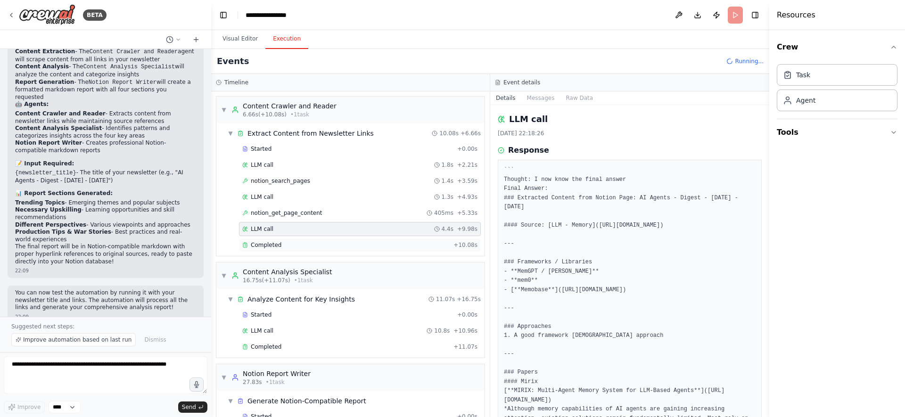
click at [337, 245] on div "Completed" at bounding box center [345, 245] width 207 height 8
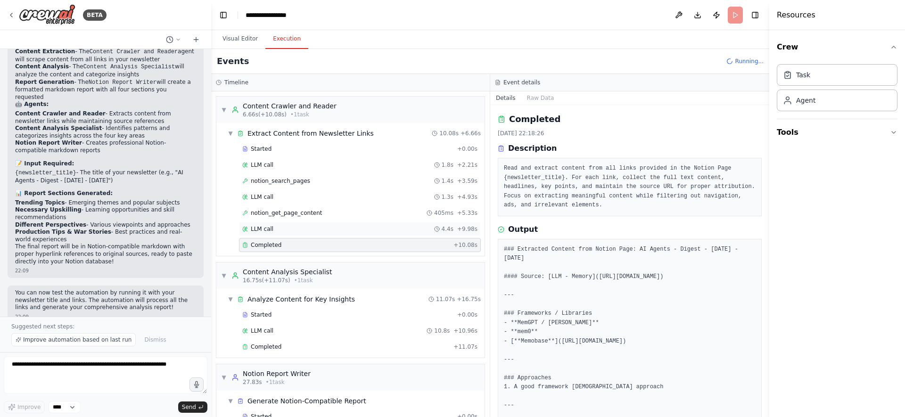
click at [343, 224] on div "LLM call 4.4s + 9.98s" at bounding box center [360, 229] width 242 height 14
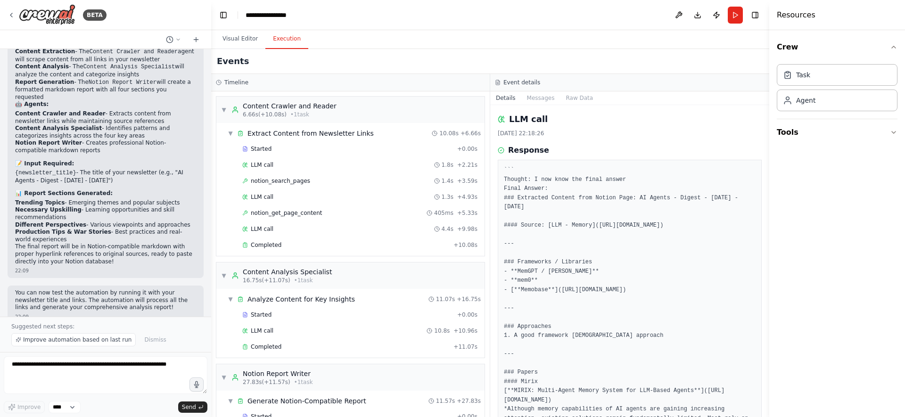
scroll to position [168, 0]
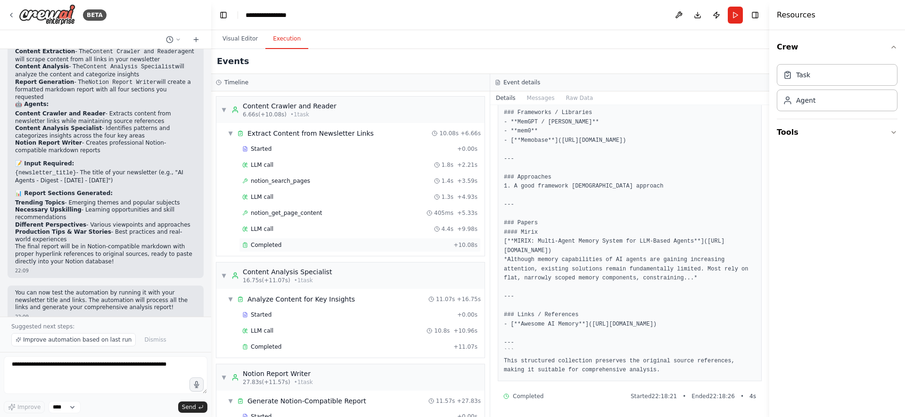
click at [255, 241] on span "Completed" at bounding box center [266, 245] width 31 height 8
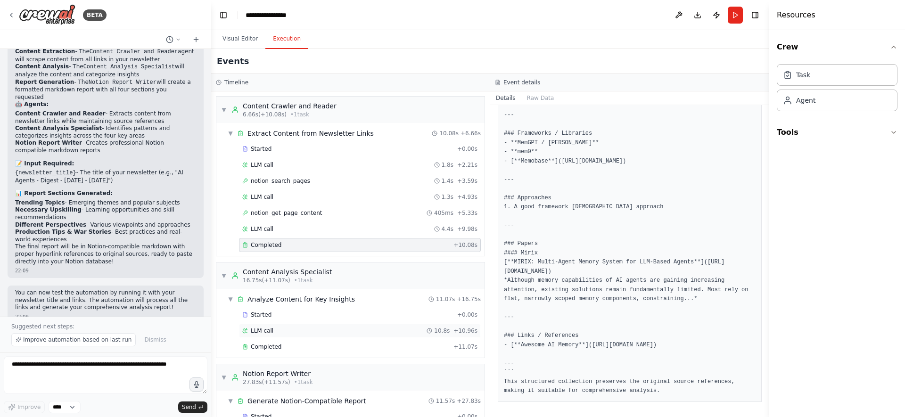
scroll to position [53, 0]
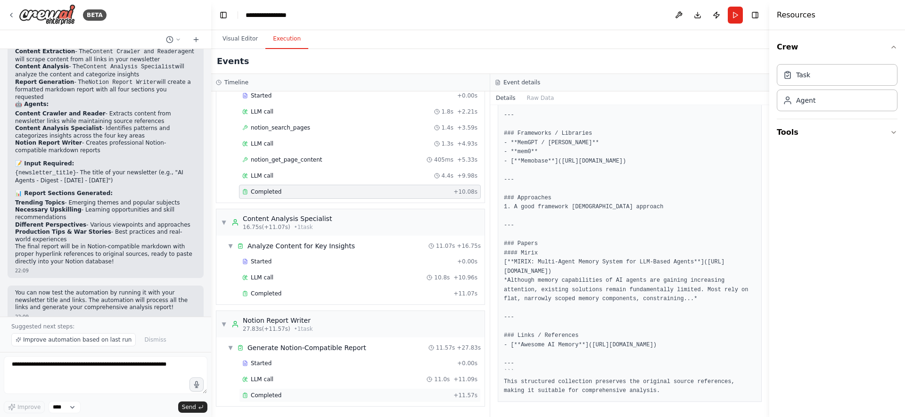
click at [337, 392] on div "Completed" at bounding box center [345, 396] width 207 height 8
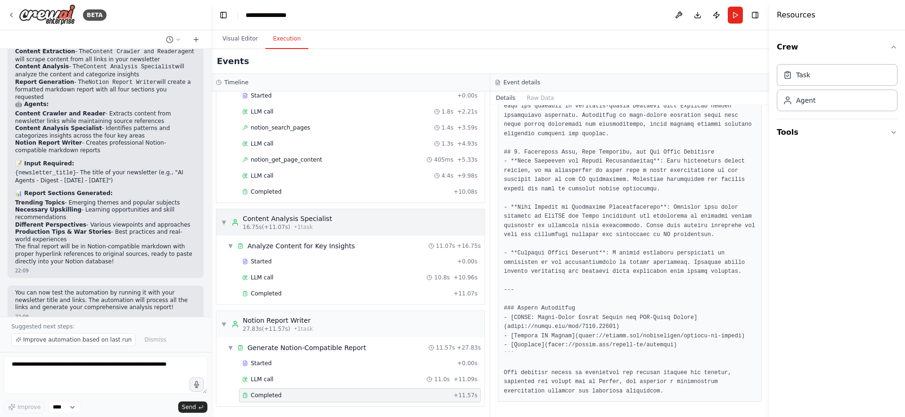
scroll to position [0, 0]
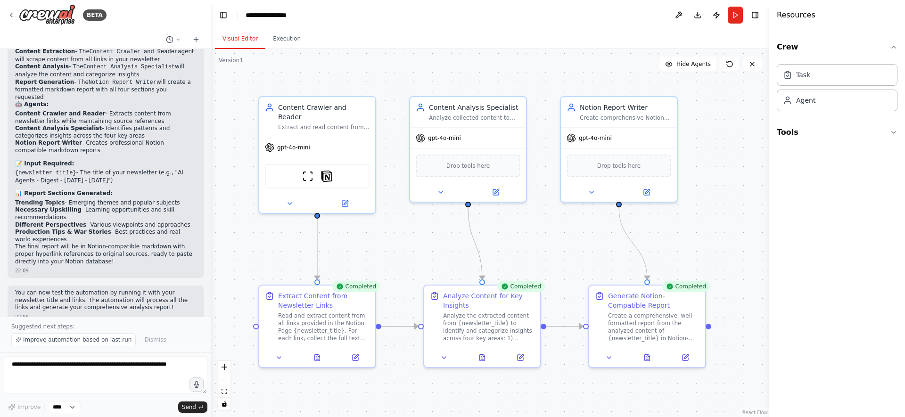
click at [236, 39] on button "Visual Editor" at bounding box center [240, 39] width 50 height 20
